Goal: Information Seeking & Learning: Compare options

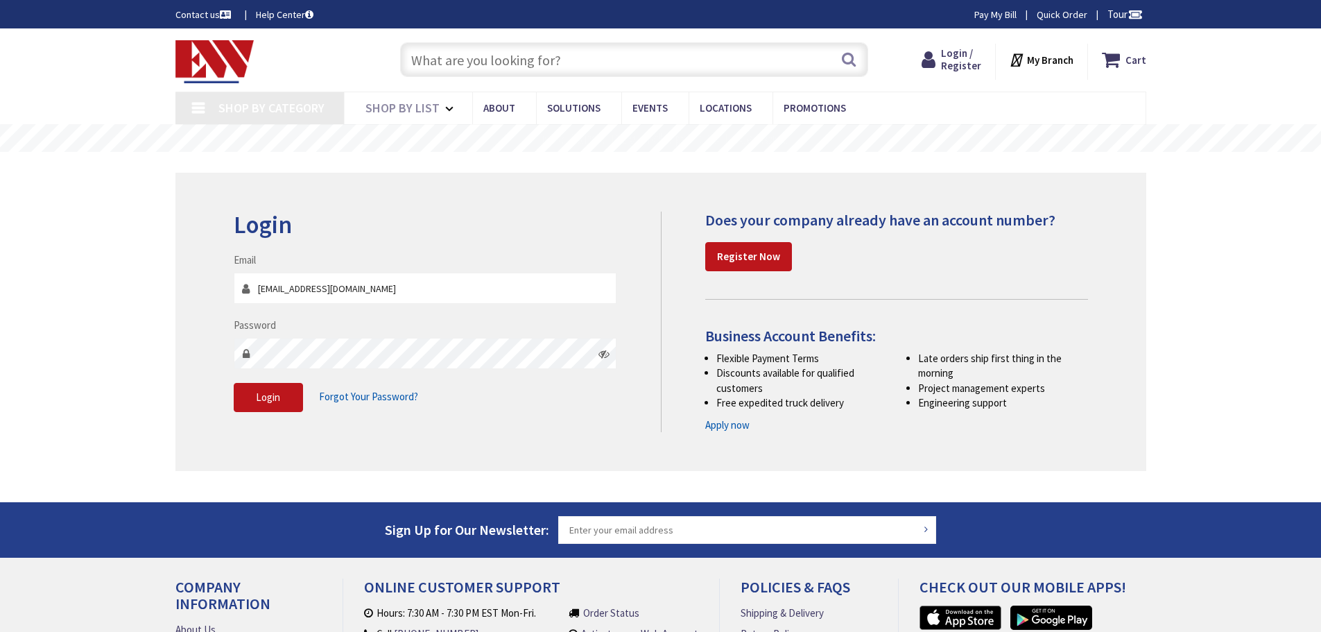
click at [268, 401] on span "Login" at bounding box center [268, 397] width 24 height 13
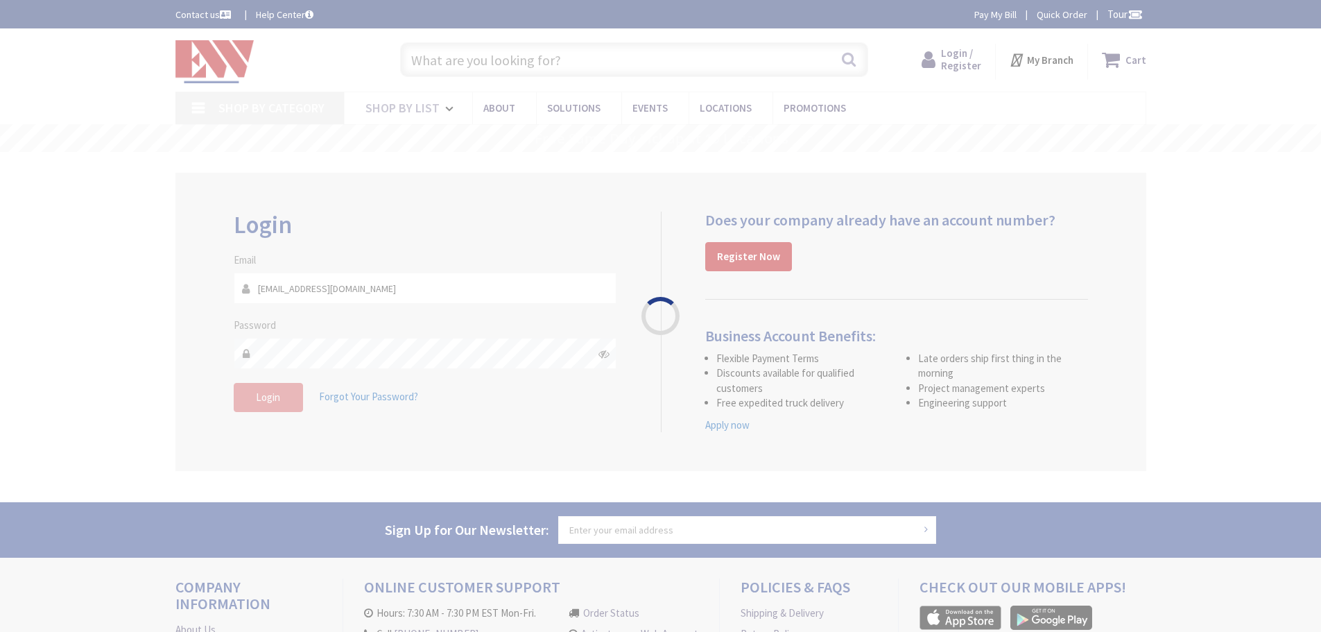
type input "D MA-[STREET_ADDRESS]"
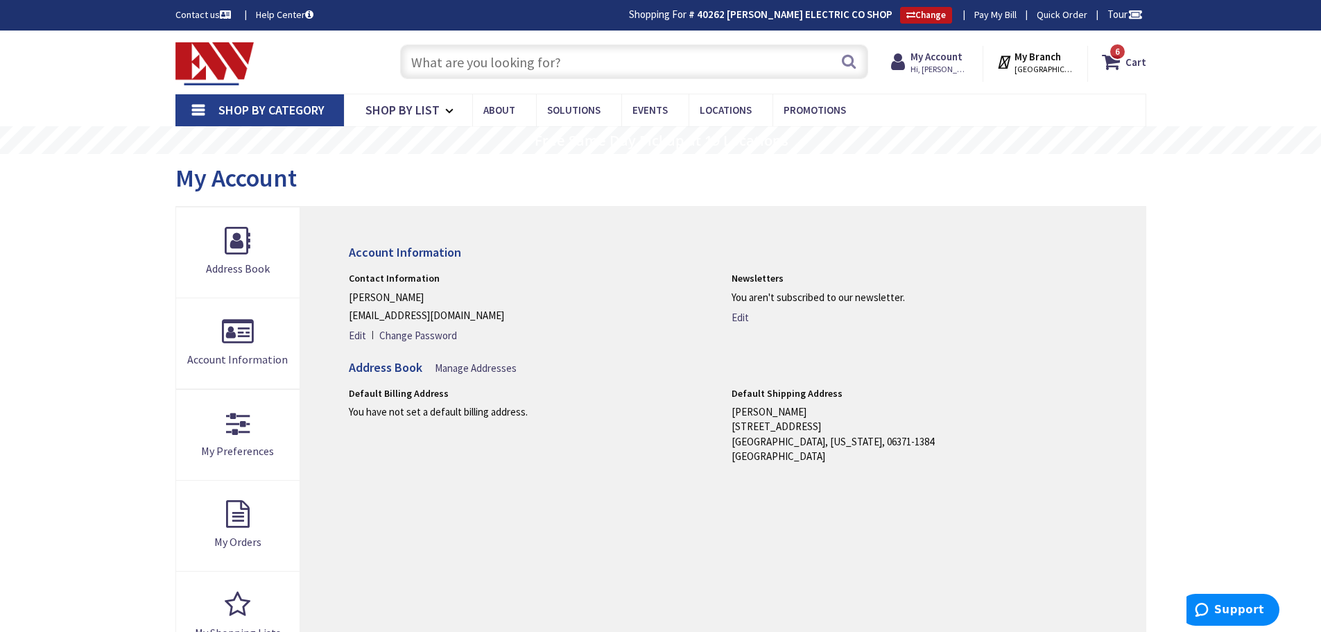
click at [735, 69] on input "text" at bounding box center [634, 61] width 468 height 35
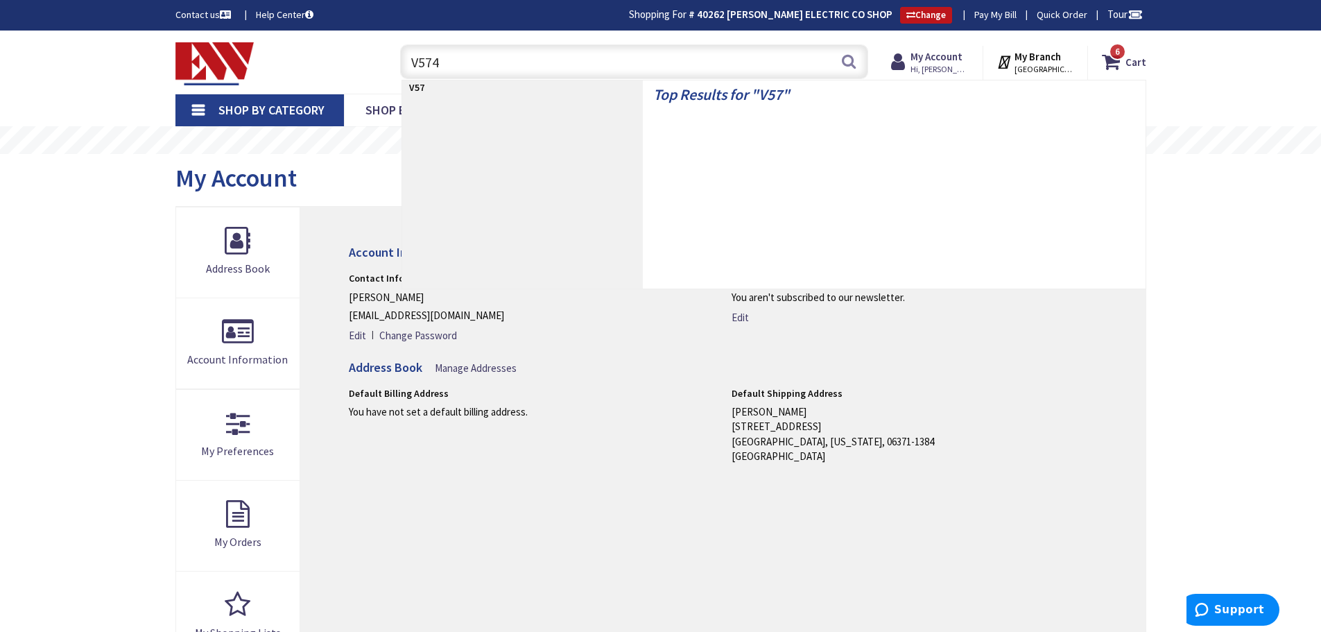
type input "V5748"
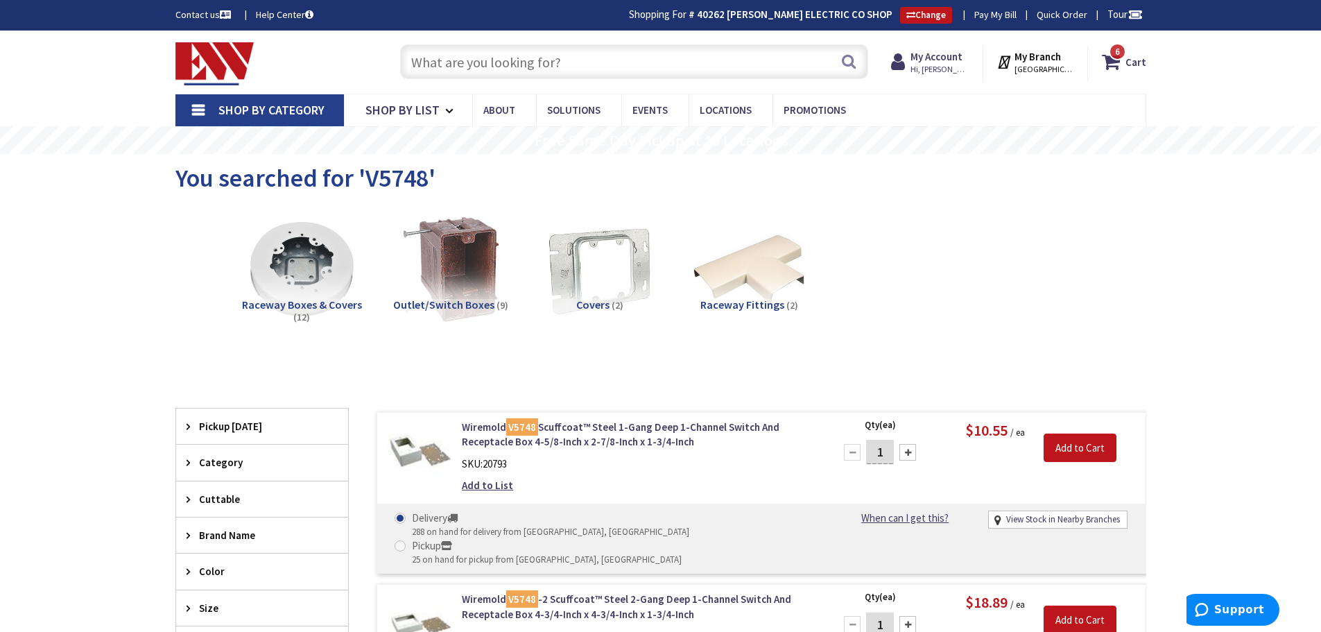
click at [585, 69] on input "text" at bounding box center [634, 61] width 468 height 35
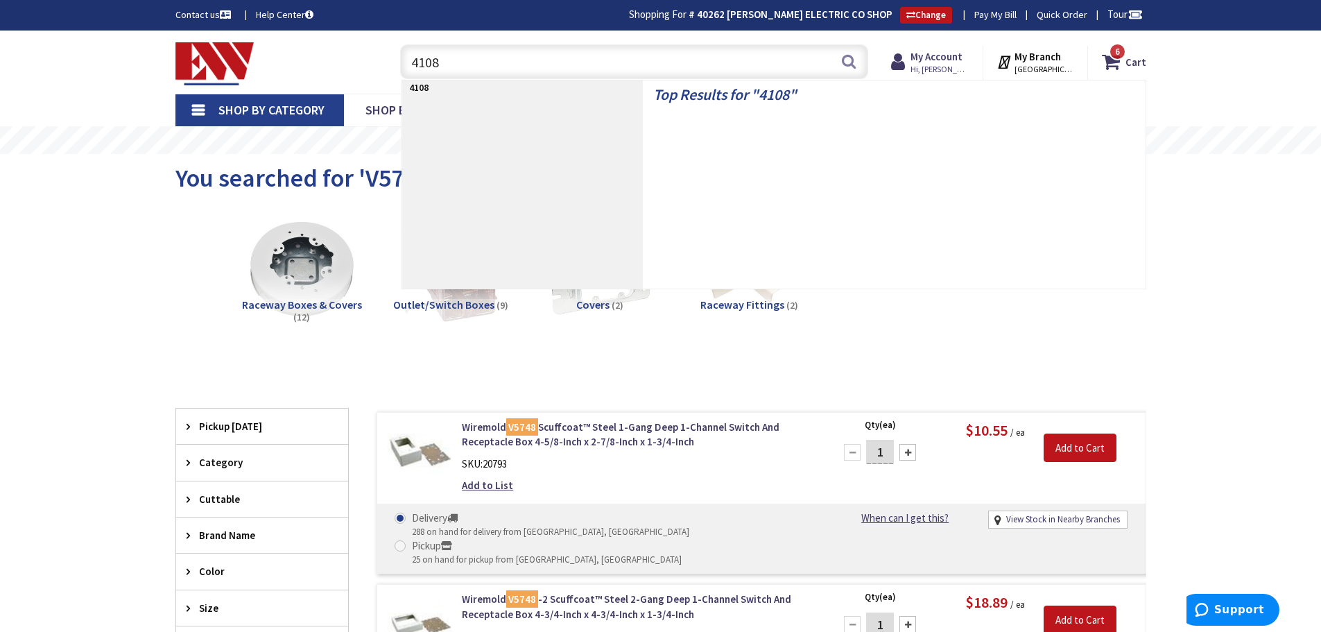
type input "41080"
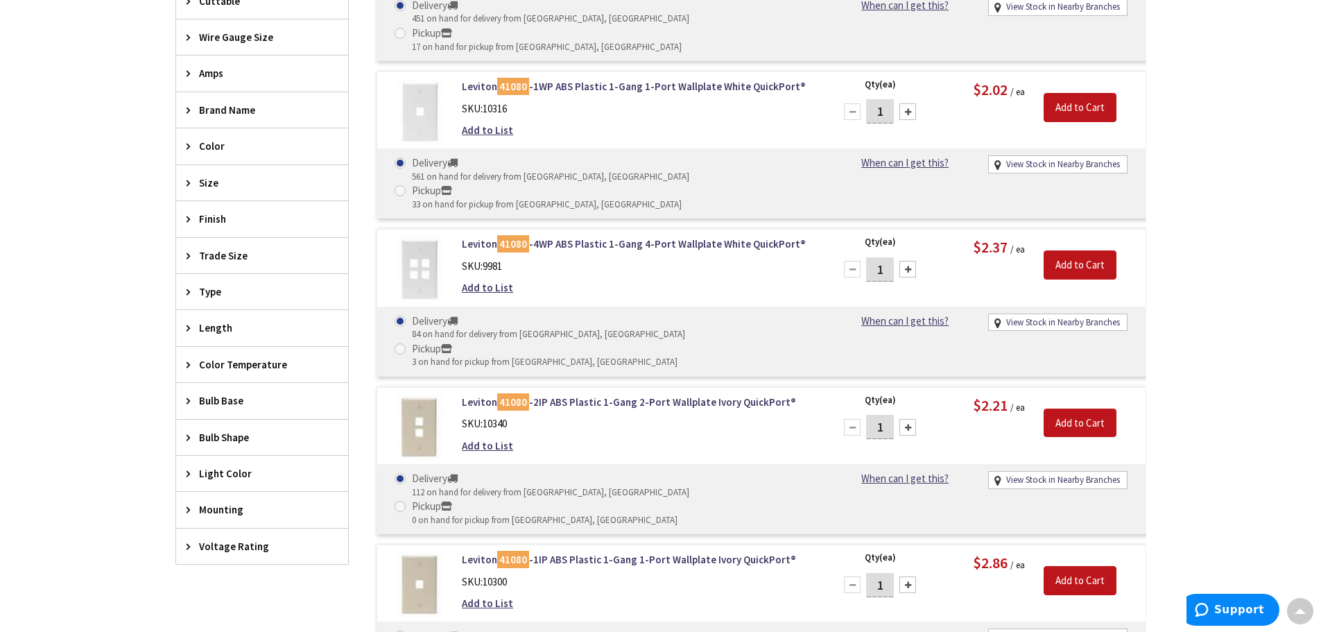
scroll to position [557, 0]
click at [569, 552] on link "Leviton 41080 -1IP ABS Plastic 1-Gang 1-Port Wallplate Ivory QuickPort®" at bounding box center [638, 559] width 353 height 15
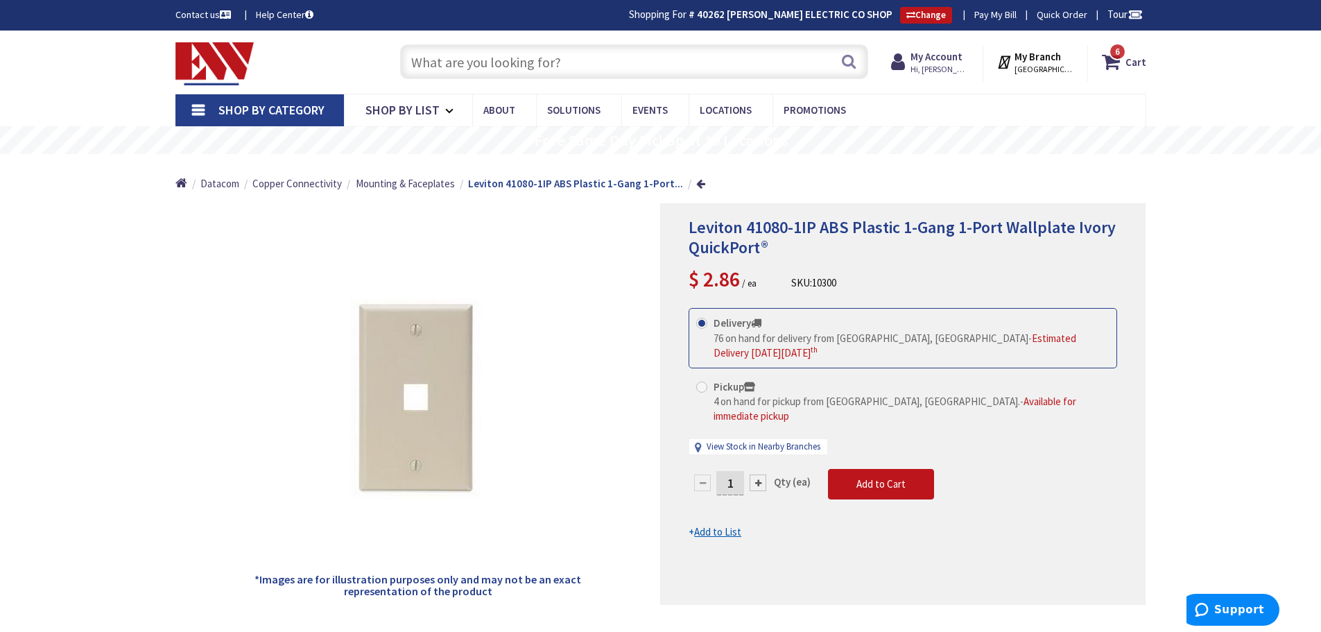
click at [522, 65] on input "text" at bounding box center [634, 61] width 468 height 35
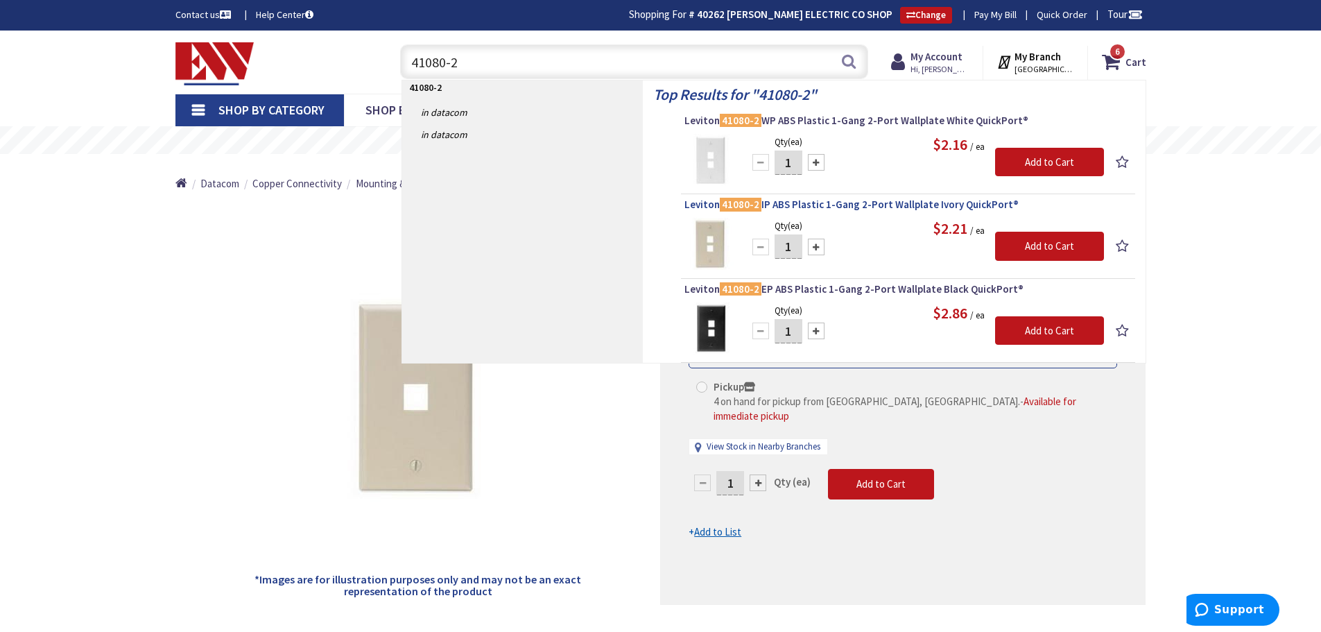
type input "41080-2"
click at [827, 203] on span "Leviton 41080-2 IP ABS Plastic 1-Gang 2-Port Wallplate Ivory QuickPort®" at bounding box center [908, 205] width 447 height 14
